Goal: Task Accomplishment & Management: Manage account settings

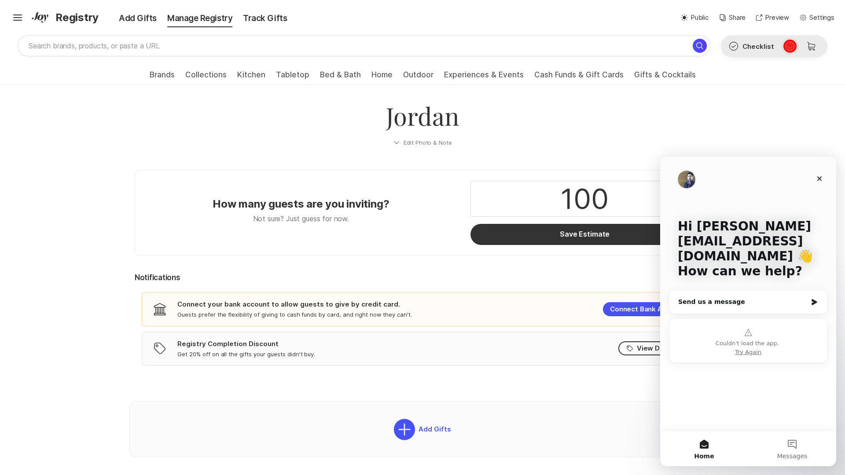
click at [790, 46] on icon at bounding box center [790, 46] width 6 height 5
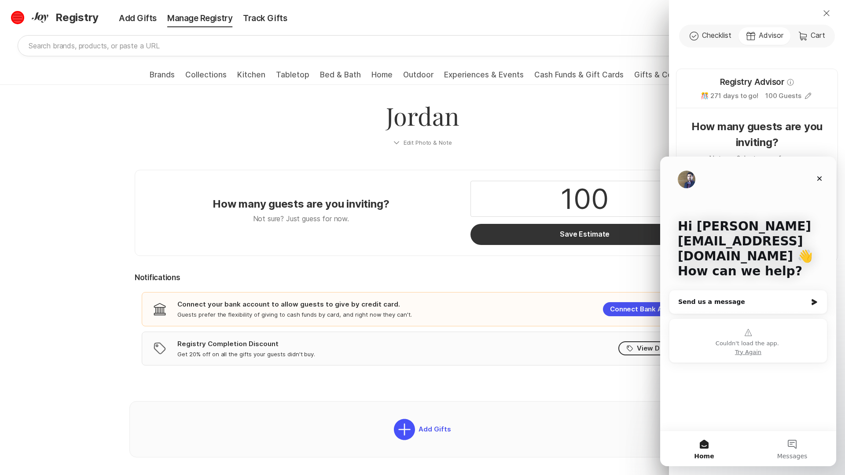
click at [18, 18] on div "Close Check Outline Checklist Gift Advisor Cart Cart Registry Advisor Info 🎊 27…" at bounding box center [422, 237] width 845 height 475
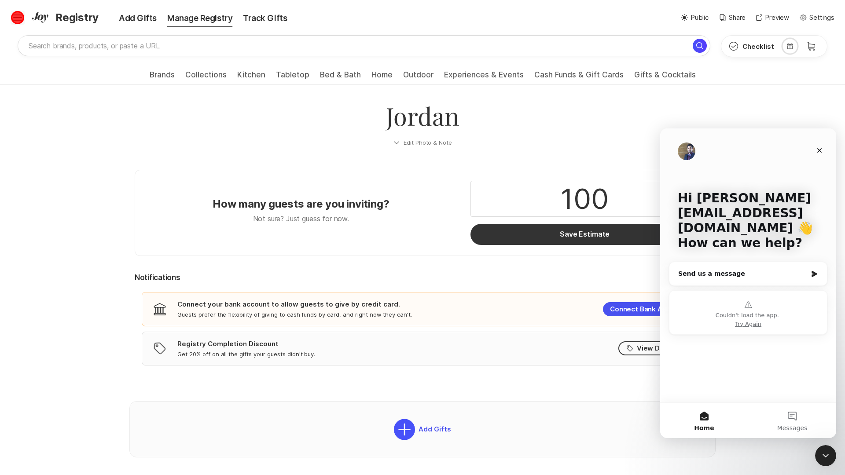
click at [18, 18] on icon at bounding box center [17, 17] width 9 height 4
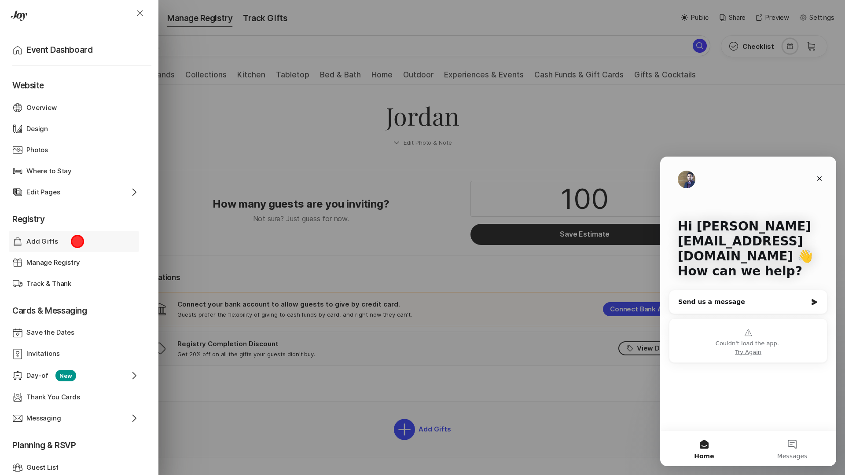
click at [77, 241] on div "Add Gifts" at bounding box center [73, 242] width 95 height 10
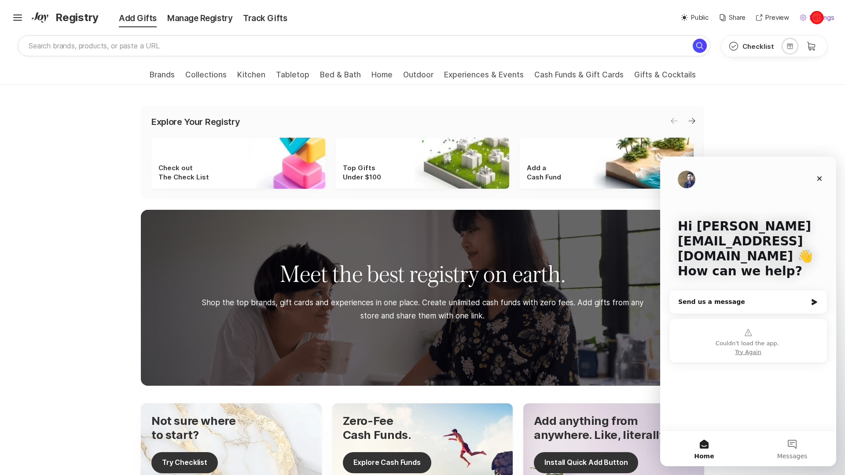
click at [817, 18] on p "Settings" at bounding box center [821, 18] width 25 height 10
click at [18, 18] on icon at bounding box center [17, 17] width 9 height 4
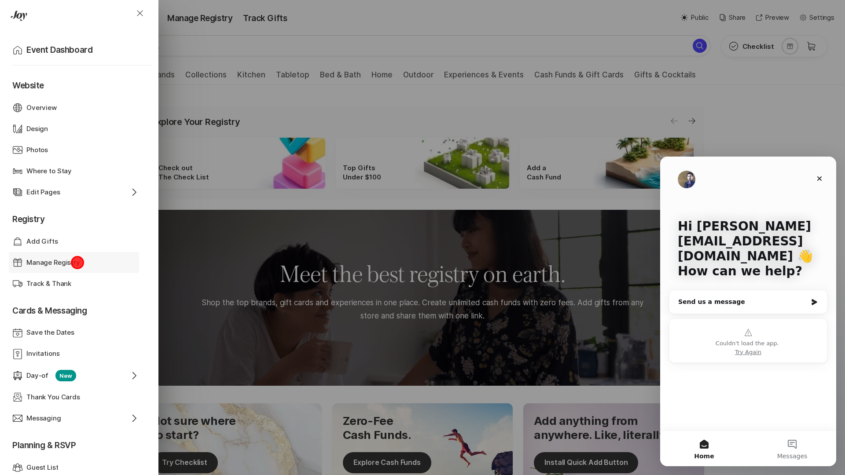
click at [77, 262] on p "Manage Registry" at bounding box center [53, 263] width 54 height 10
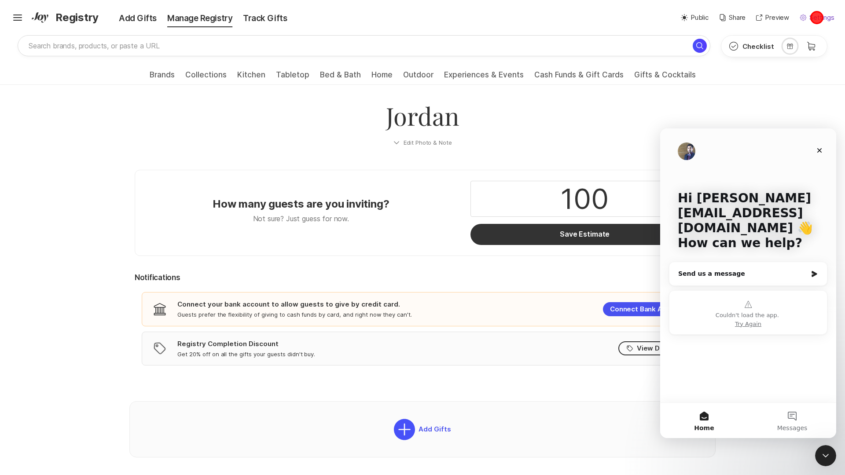
click at [817, 18] on p "Settings" at bounding box center [821, 18] width 25 height 10
click at [778, 40] on p "Event Settings" at bounding box center [770, 40] width 44 height 10
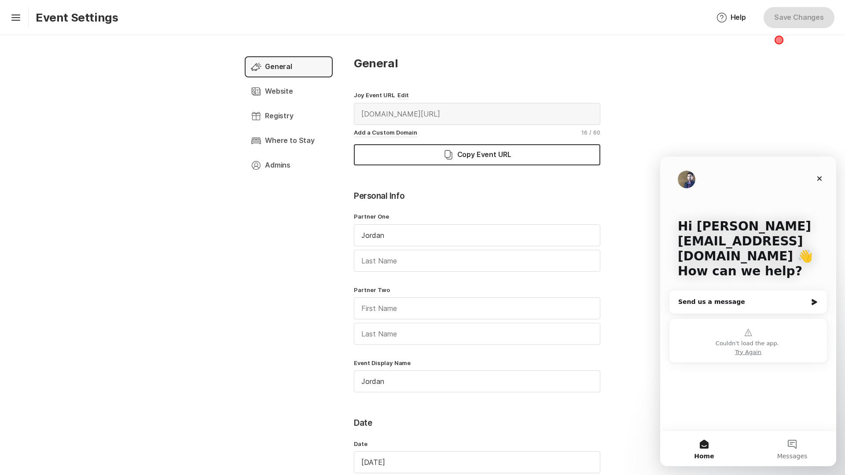
type input "(GMT-07:00) [GEOGRAPHIC_DATA]/[GEOGRAPHIC_DATA]"
